Goal: Task Accomplishment & Management: Manage account settings

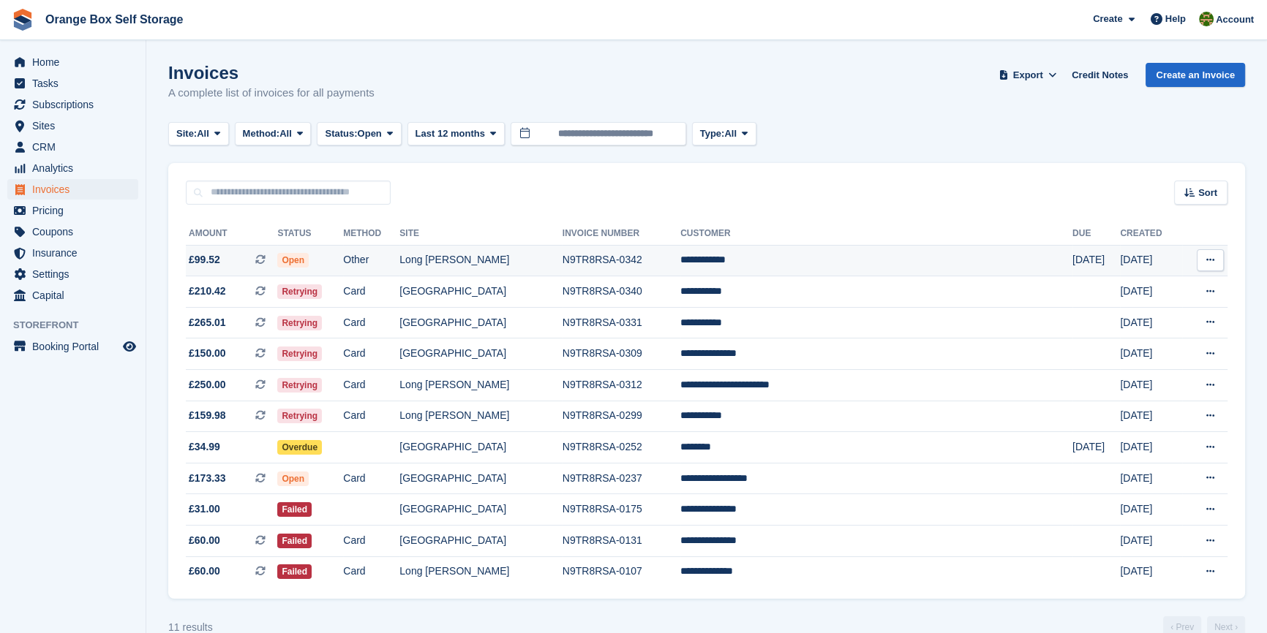
click at [546, 266] on td "Long [PERSON_NAME]" at bounding box center [480, 260] width 162 height 31
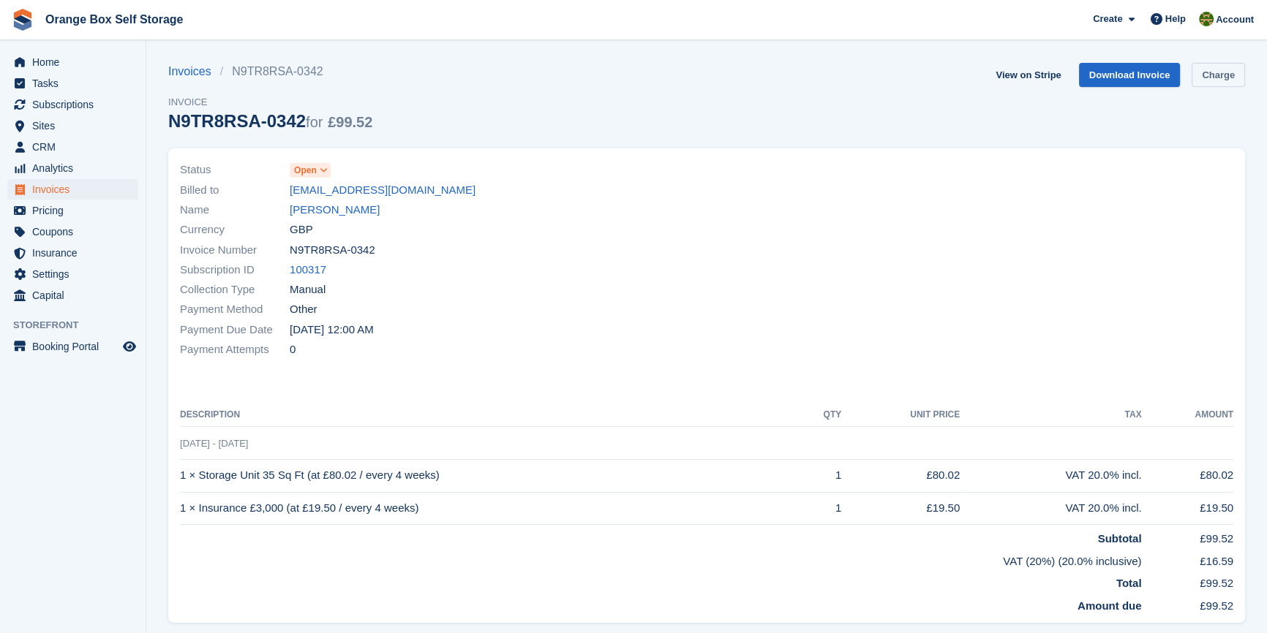
click at [1212, 73] on link "Charge" at bounding box center [1218, 75] width 53 height 24
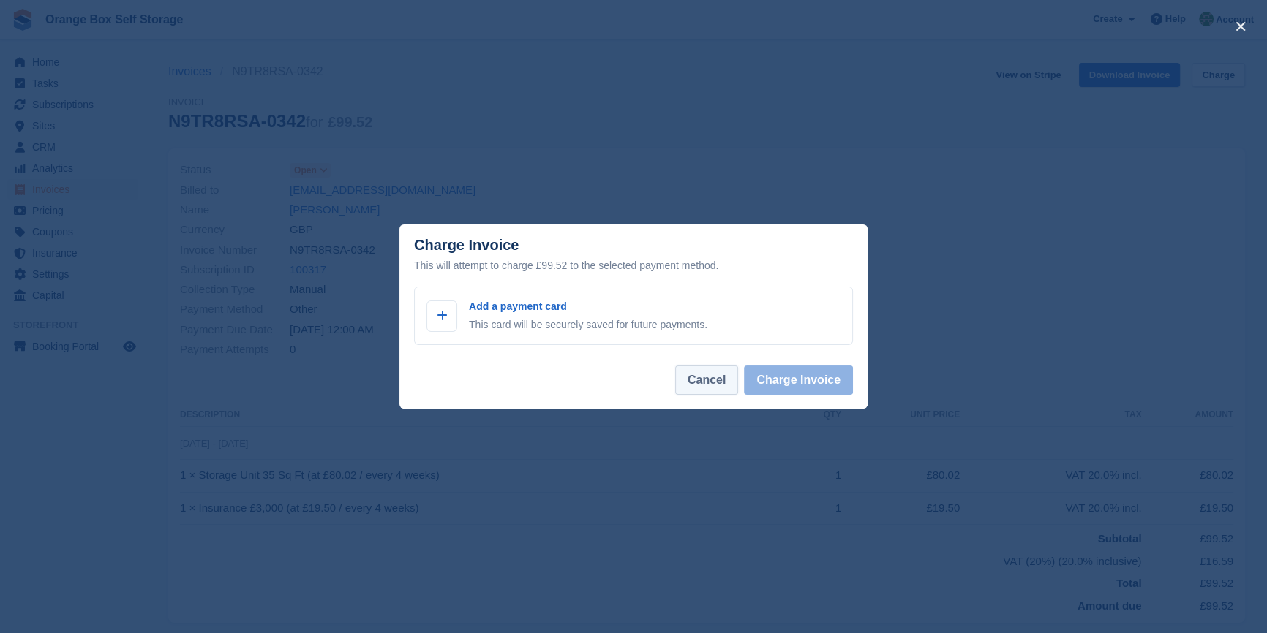
click at [725, 381] on button "Cancel" at bounding box center [706, 380] width 63 height 29
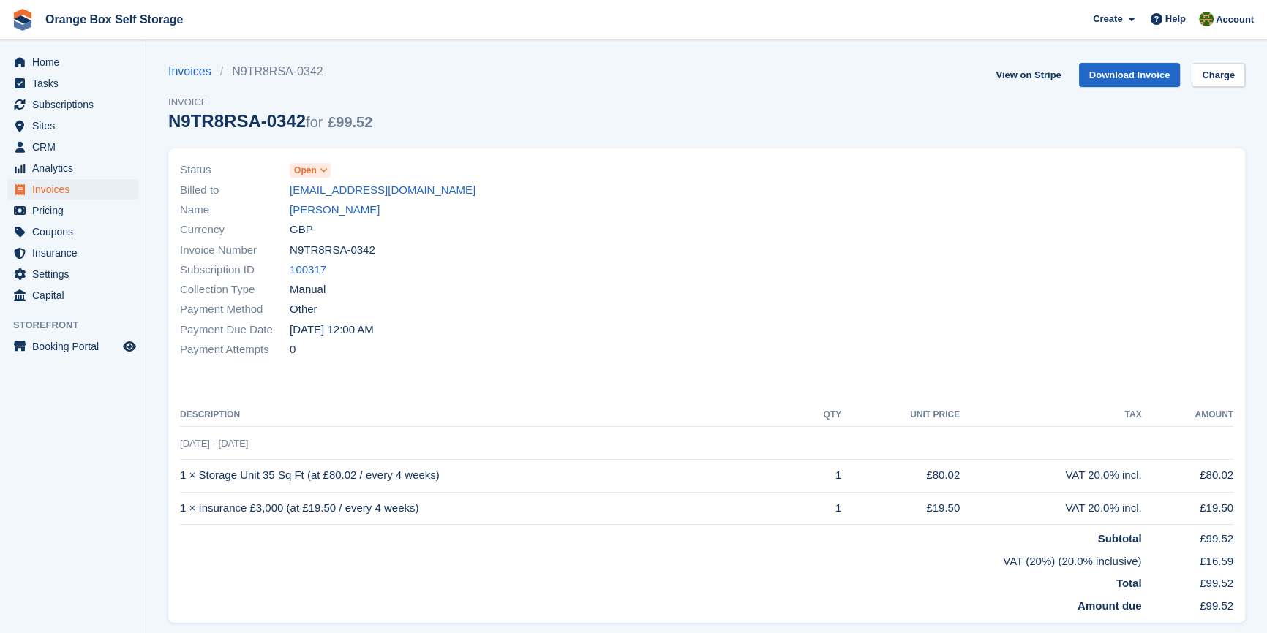
click at [603, 410] on th "Description" at bounding box center [489, 415] width 618 height 23
click at [51, 184] on span "Invoices" at bounding box center [76, 189] width 88 height 20
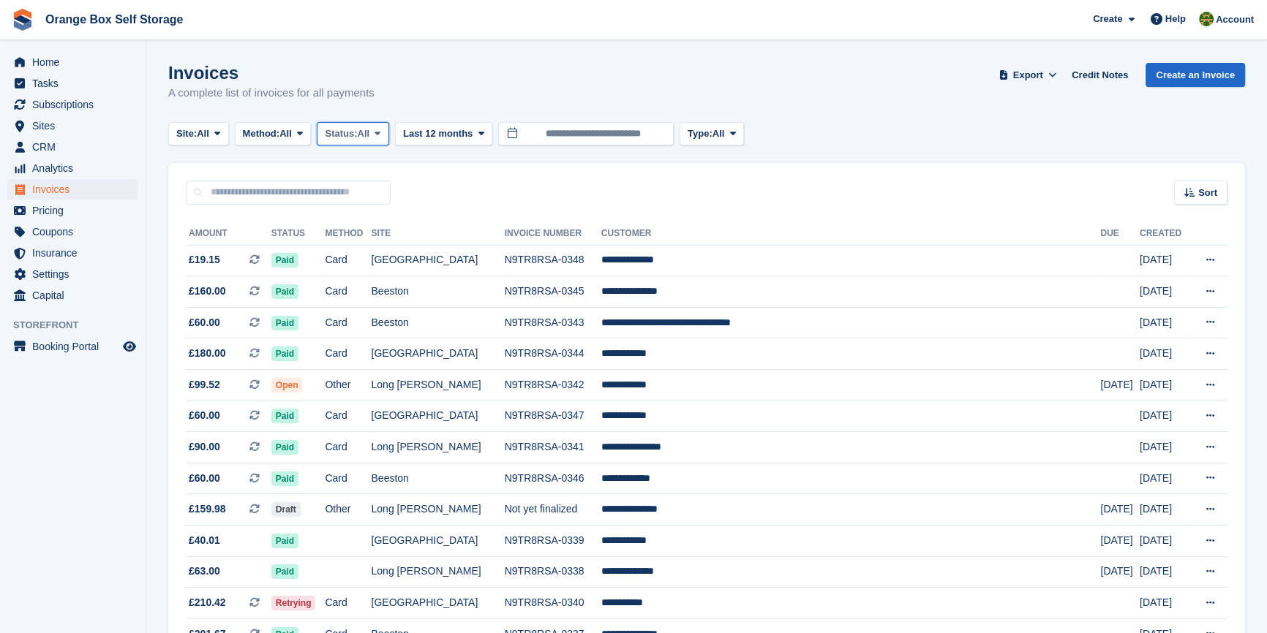
click at [370, 135] on span "All" at bounding box center [364, 134] width 12 height 15
click at [372, 241] on link "Open" at bounding box center [386, 247] width 127 height 26
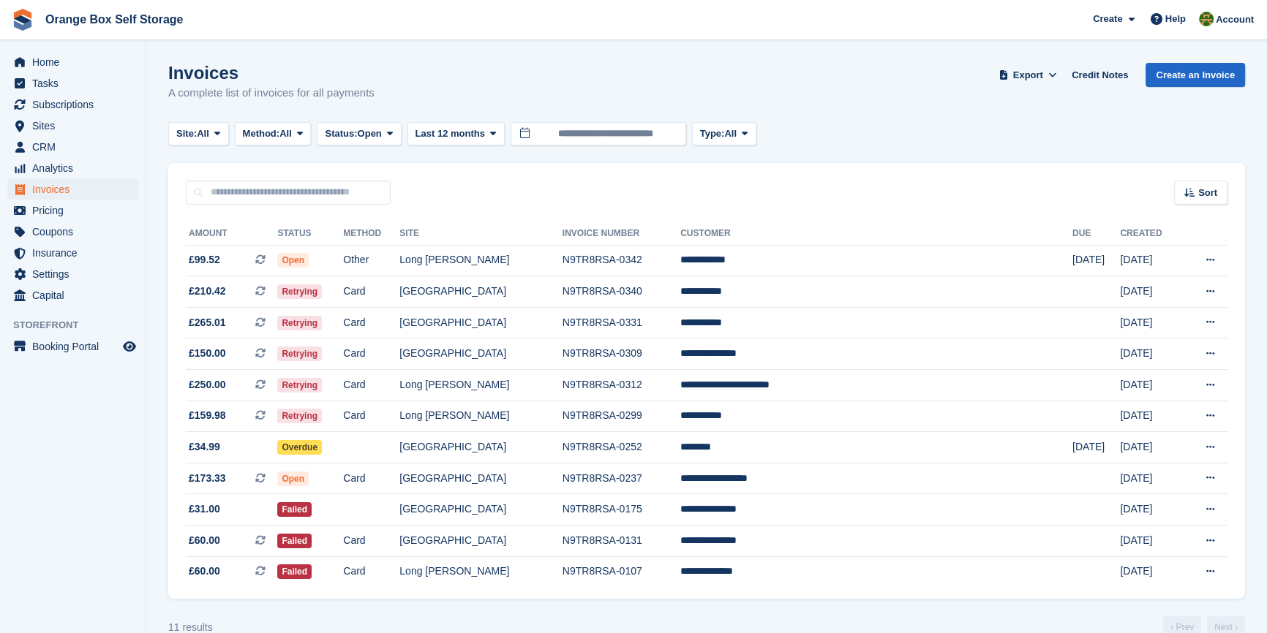
click at [98, 530] on aside "Home Tasks Subscriptions Subscriptions Subscriptions Contracts Price increases …" at bounding box center [73, 320] width 146 height 560
click at [399, 315] on td "Card" at bounding box center [371, 322] width 56 height 31
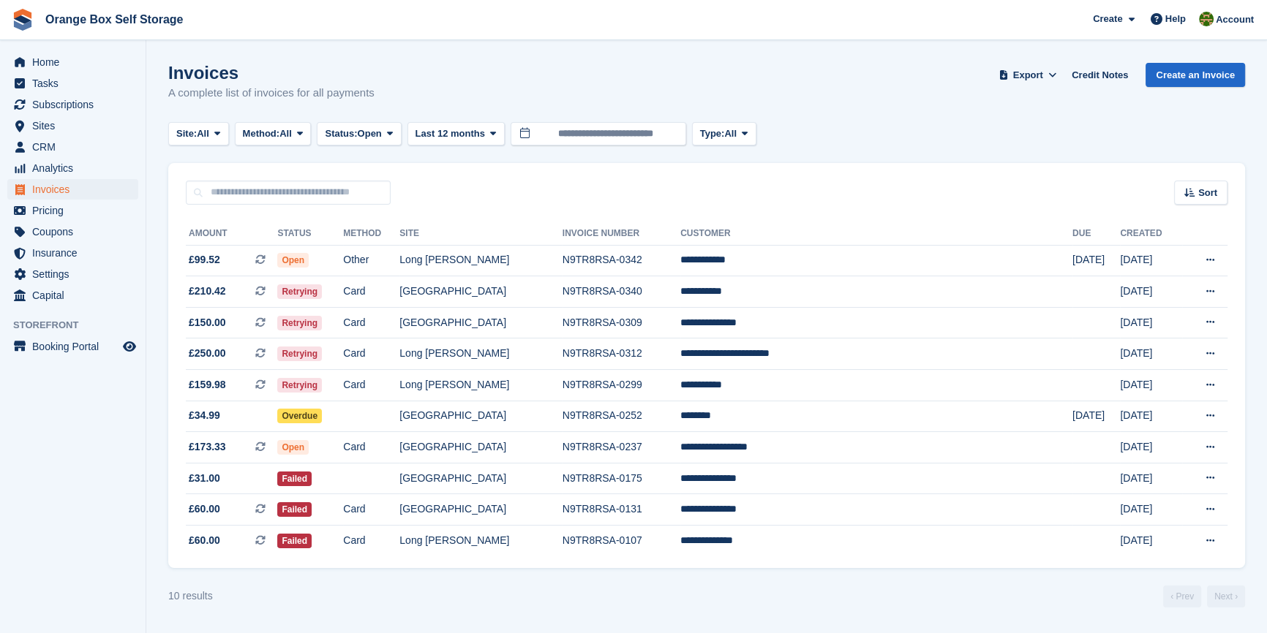
click at [305, 608] on div "10 results ‹ Prev Next ›" at bounding box center [706, 597] width 1077 height 22
click at [60, 501] on aside "Home Tasks Subscriptions Subscriptions Subscriptions Contracts Price increases …" at bounding box center [73, 320] width 146 height 560
click at [72, 112] on span "Subscriptions" at bounding box center [76, 104] width 88 height 20
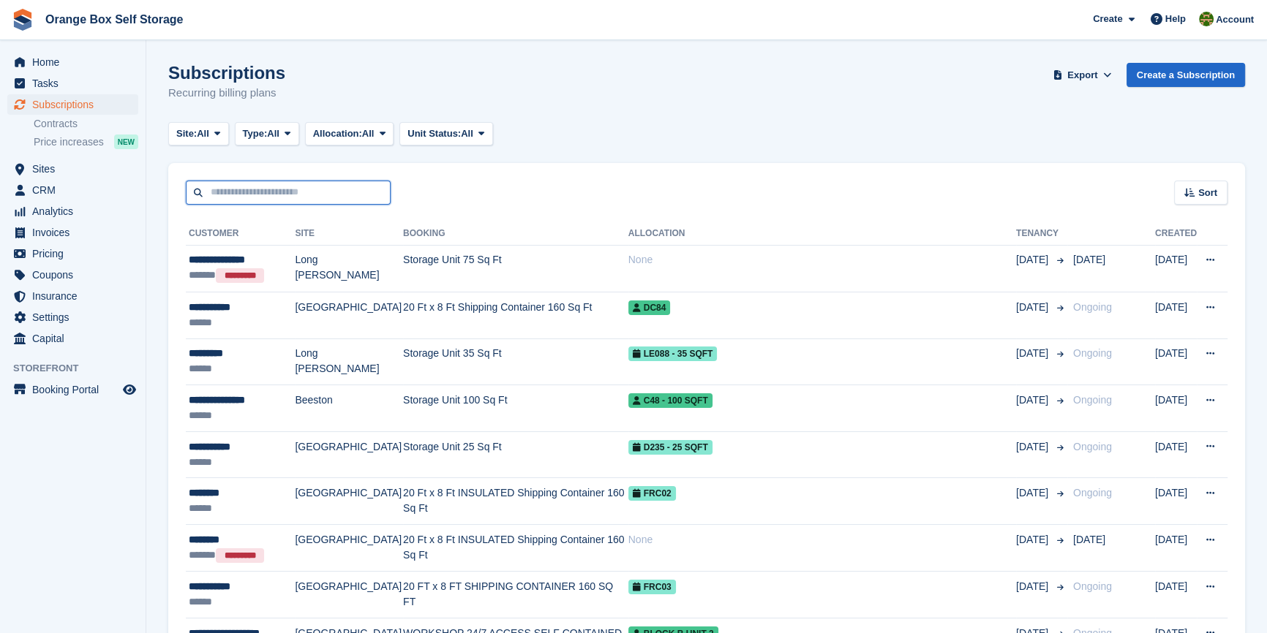
click at [271, 189] on input "text" at bounding box center [288, 193] width 205 height 24
type input "****"
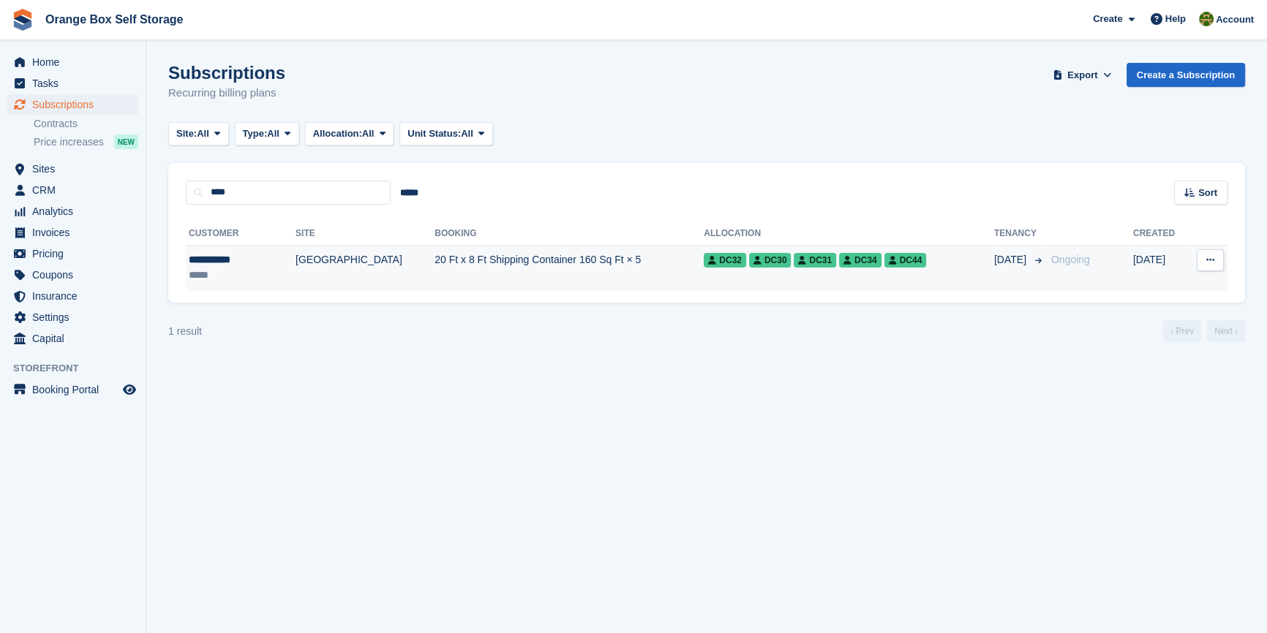
click at [298, 259] on td "[GEOGRAPHIC_DATA]" at bounding box center [365, 268] width 139 height 46
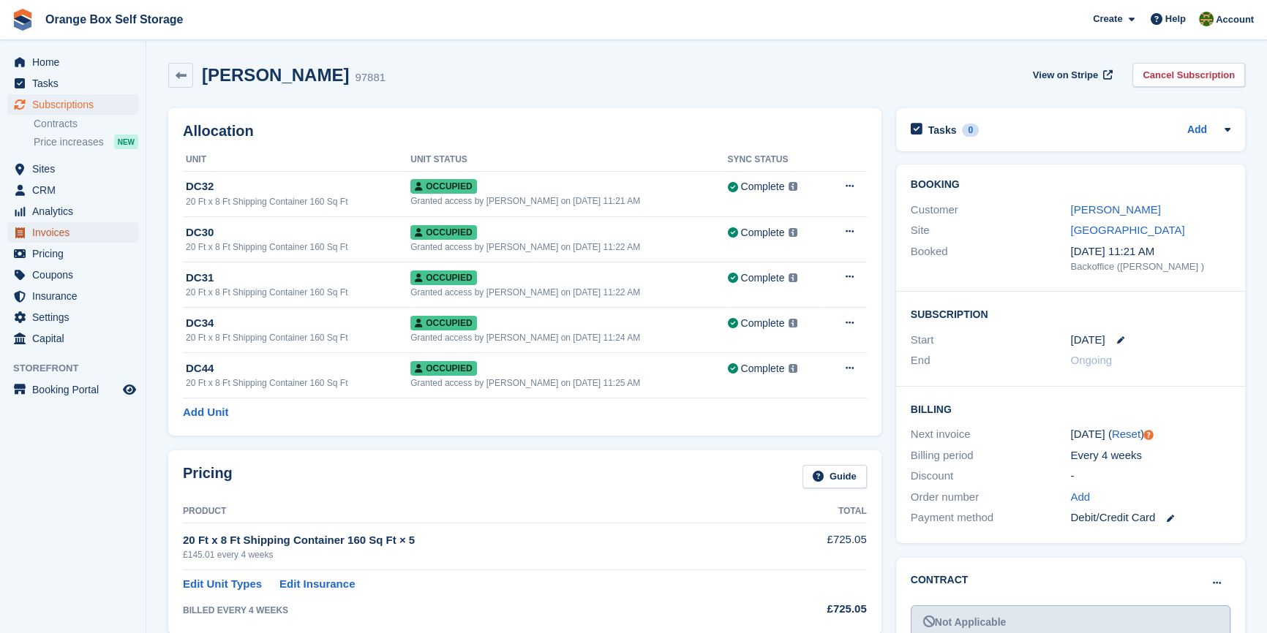
click at [48, 231] on span "Invoices" at bounding box center [76, 232] width 88 height 20
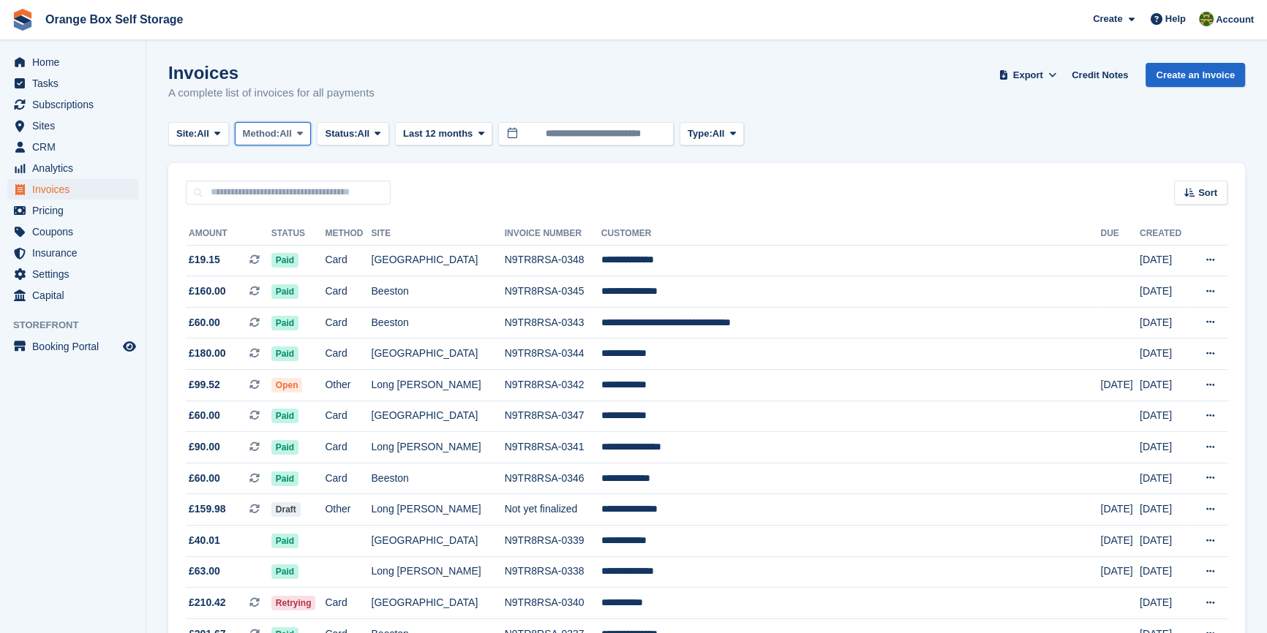
click at [312, 128] on button "Method: All" at bounding box center [273, 134] width 77 height 24
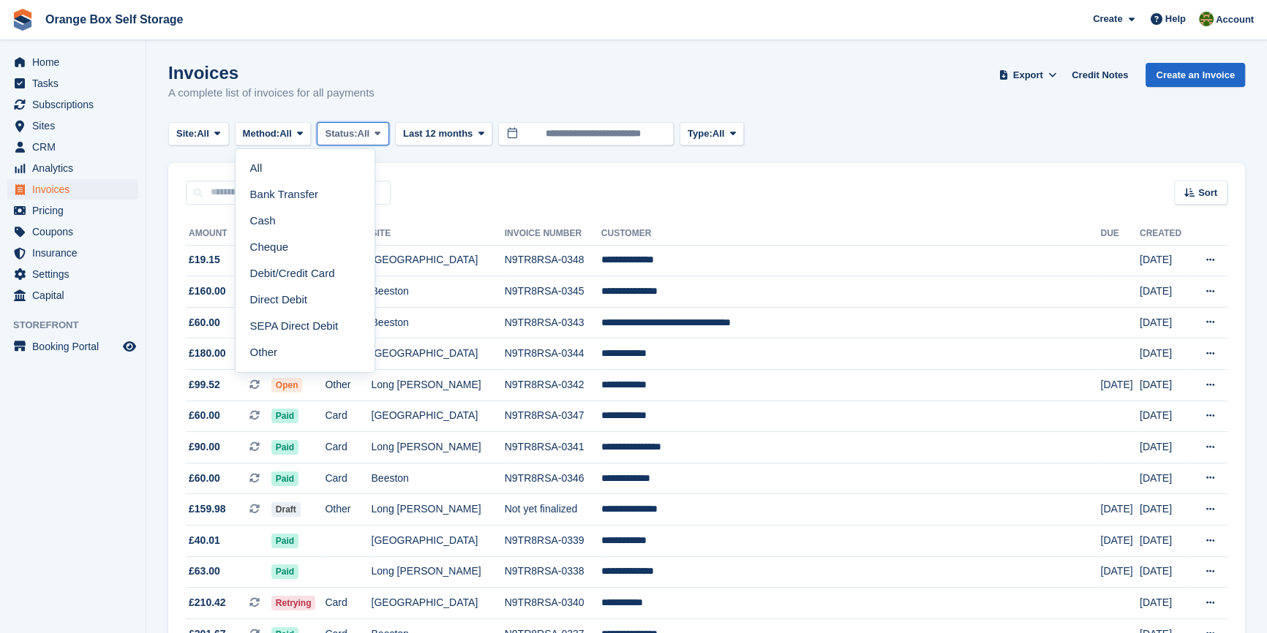
click at [353, 139] on span "Status:" at bounding box center [341, 134] width 32 height 15
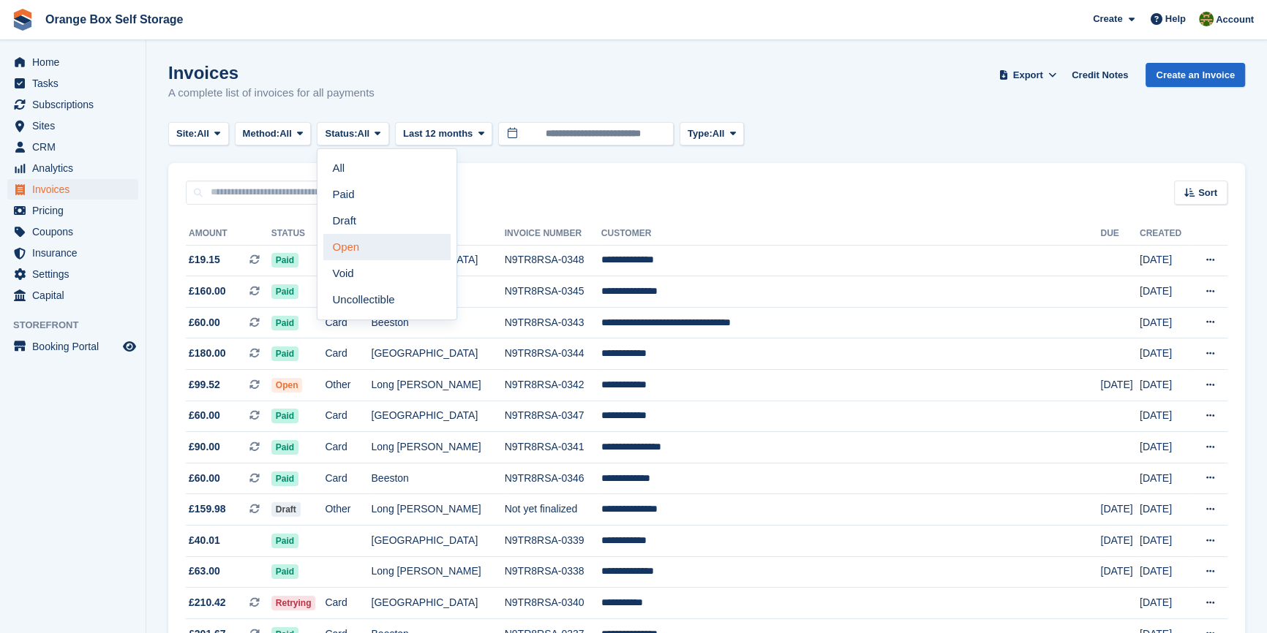
click at [347, 257] on link "Open" at bounding box center [386, 247] width 127 height 26
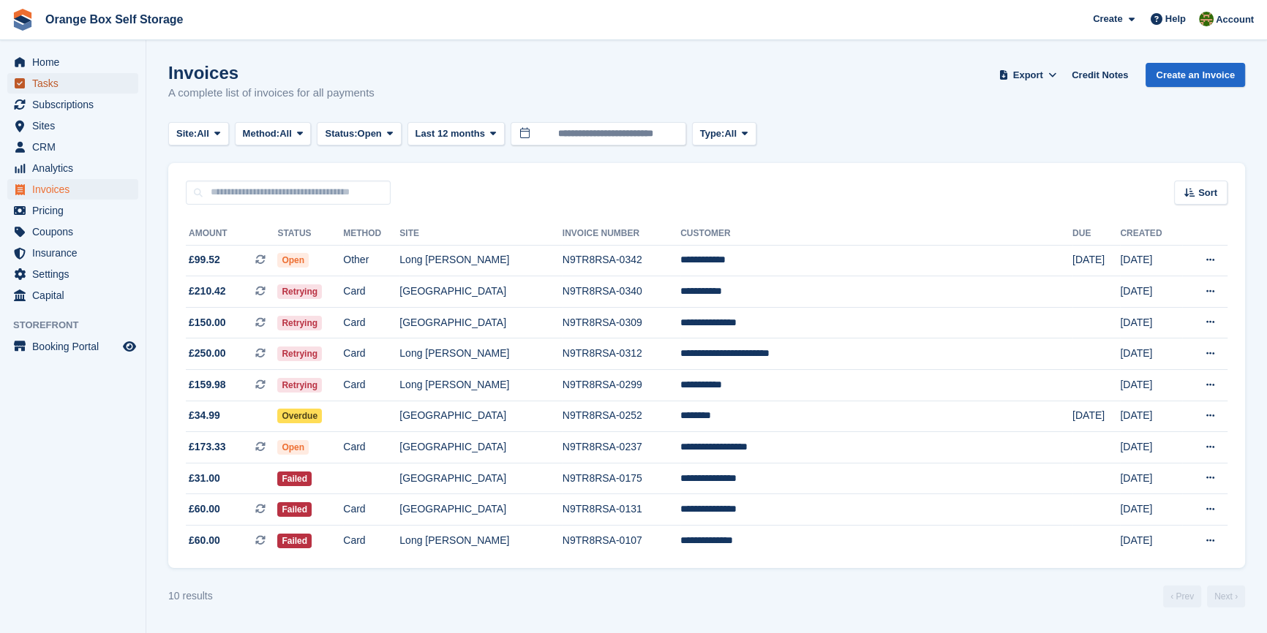
click at [56, 83] on span "Tasks" at bounding box center [76, 83] width 88 height 20
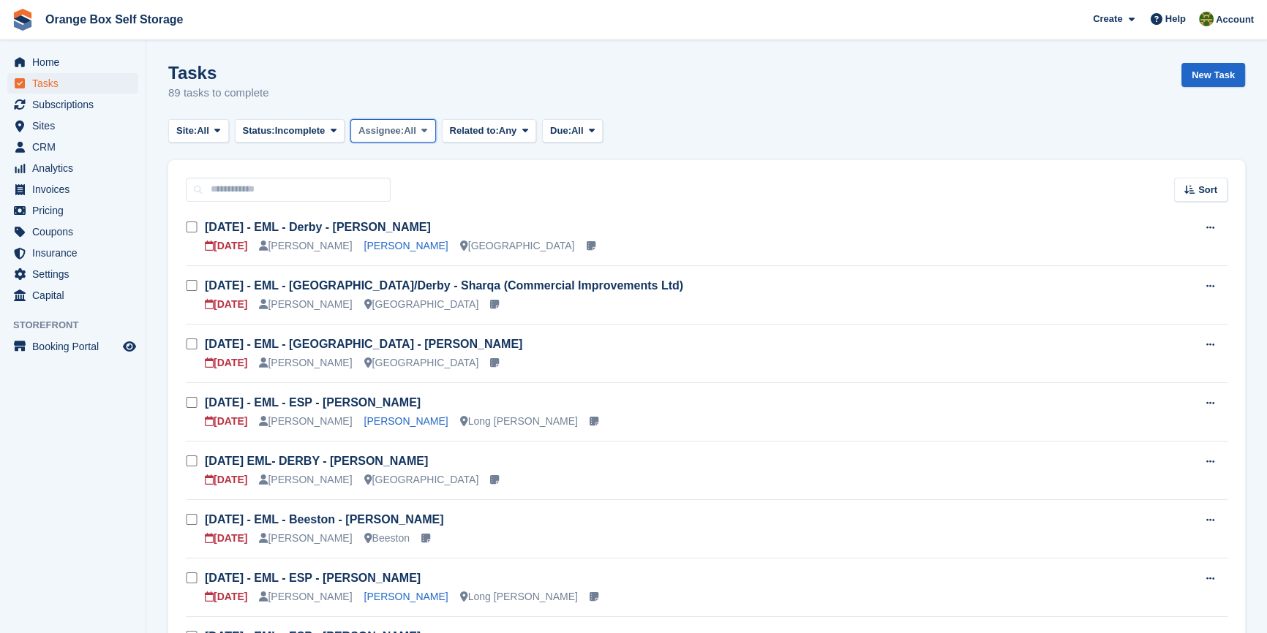
click at [399, 140] on button "Assignee: All" at bounding box center [393, 131] width 86 height 24
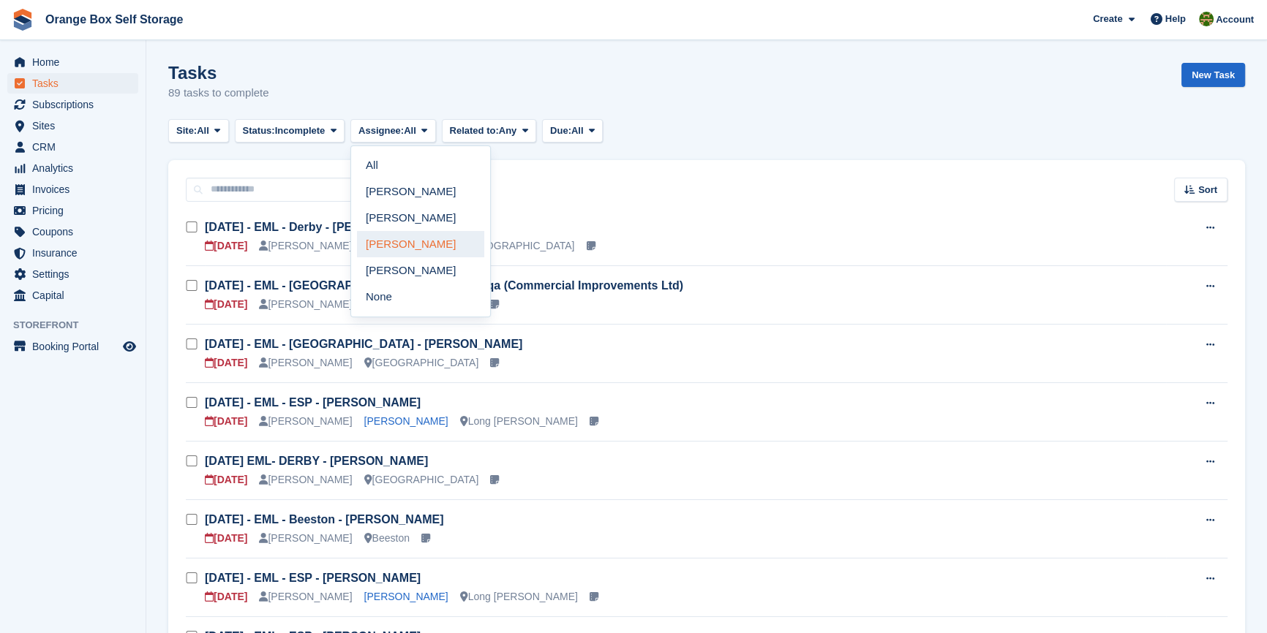
click at [390, 246] on link "[PERSON_NAME]" at bounding box center [420, 244] width 127 height 26
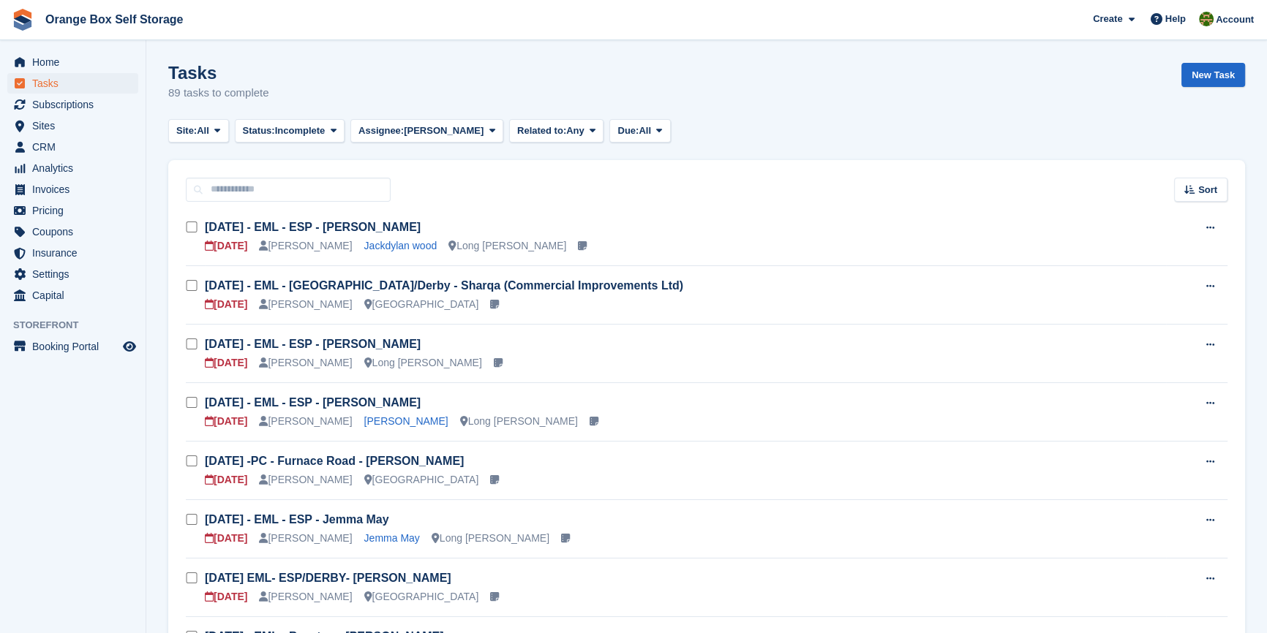
click at [73, 470] on aside "Home Tasks Subscriptions Subscriptions Subscriptions Contracts Price increases …" at bounding box center [73, 320] width 146 height 560
click at [617, 137] on span "Due:" at bounding box center [627, 131] width 21 height 15
click at [616, 215] on link "[DATE]" at bounding box center [679, 218] width 127 height 26
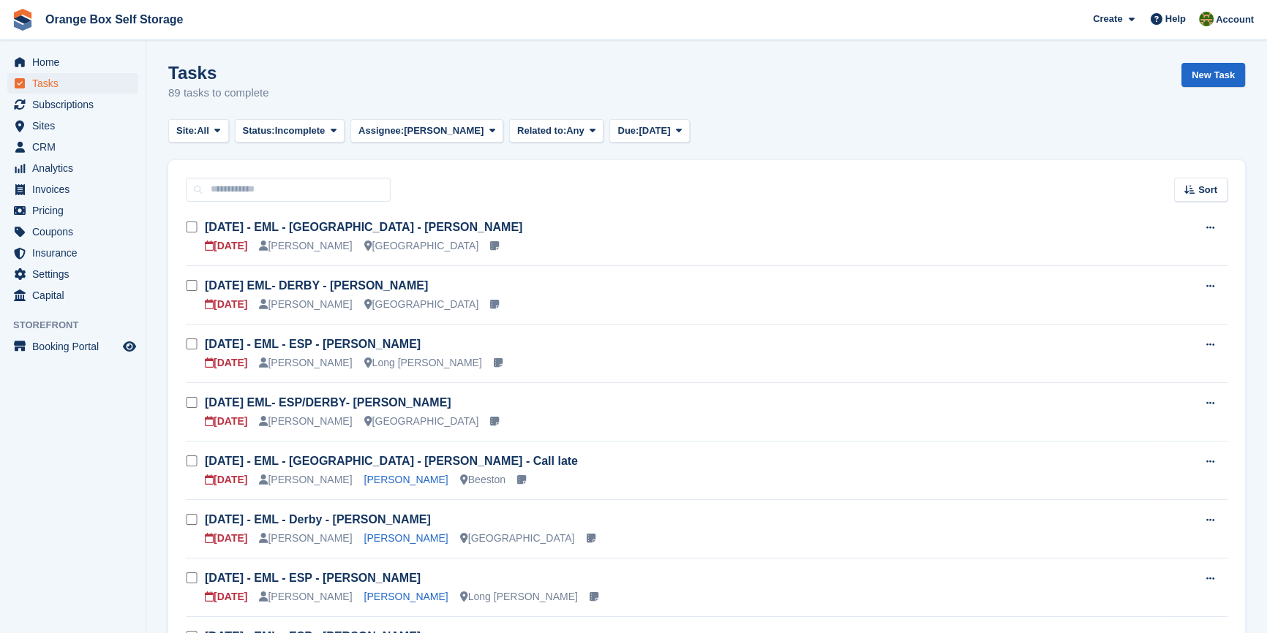
click at [80, 470] on aside "Home Tasks Subscriptions Subscriptions Subscriptions Contracts Price increases …" at bounding box center [73, 320] width 146 height 560
click at [54, 465] on aside "Home Tasks Subscriptions Subscriptions Subscriptions Contracts Price increases …" at bounding box center [73, 320] width 146 height 560
click at [59, 192] on span "Invoices" at bounding box center [76, 189] width 88 height 20
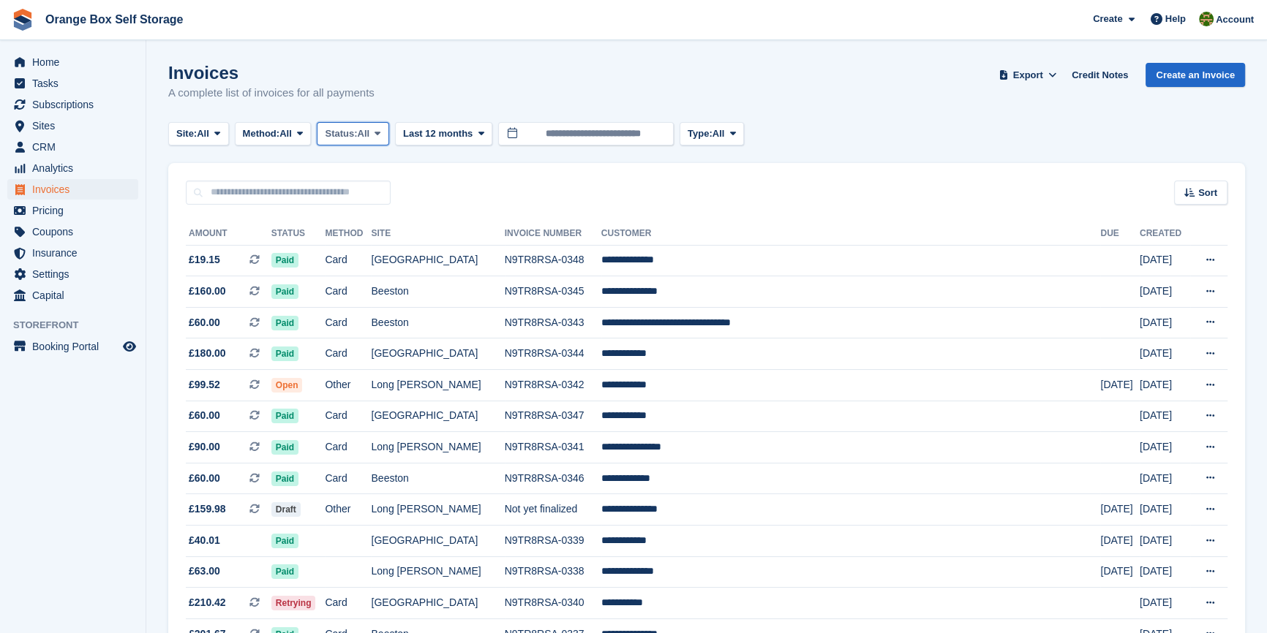
click at [357, 133] on span "Status:" at bounding box center [341, 134] width 32 height 15
click at [339, 247] on link "Open" at bounding box center [386, 247] width 127 height 26
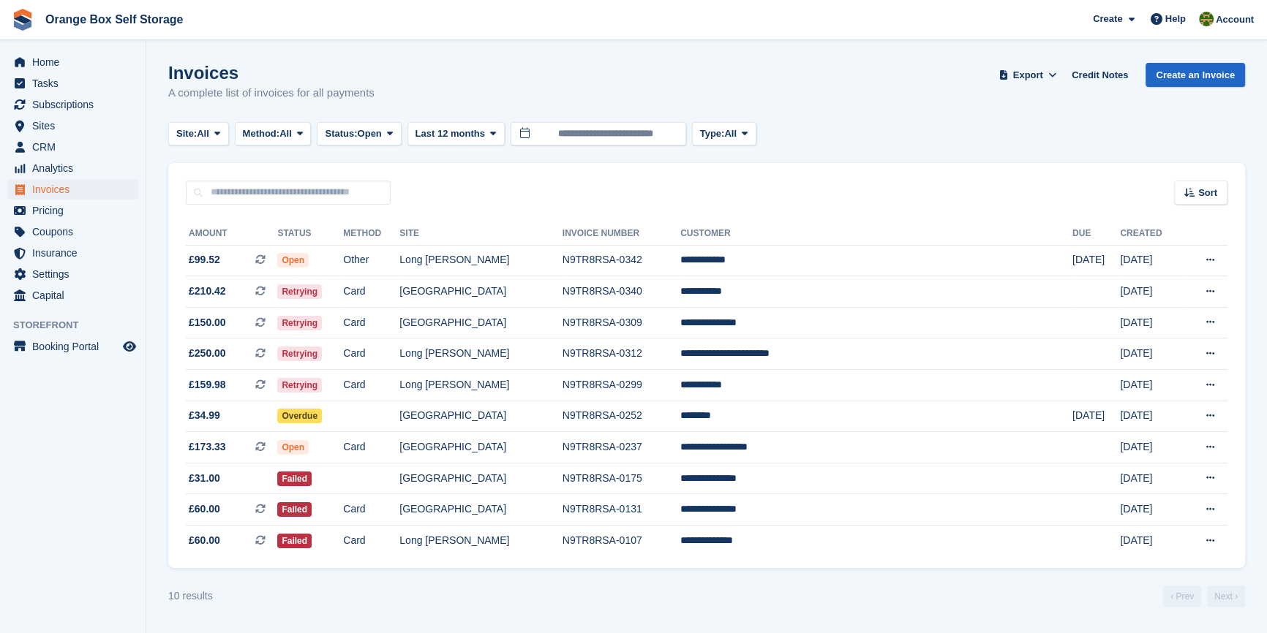
click at [50, 563] on aside "Home Tasks Subscriptions Subscriptions Subscriptions Contracts Price increases …" at bounding box center [73, 320] width 146 height 560
